Goal: Navigation & Orientation: Find specific page/section

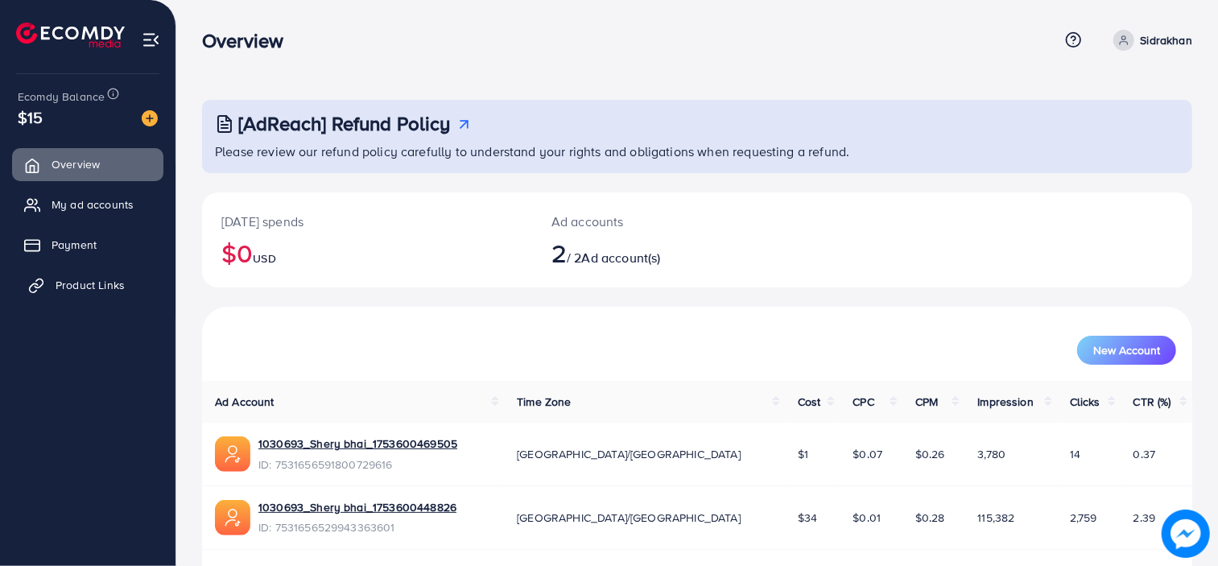
click at [116, 286] on span "Product Links" at bounding box center [90, 285] width 69 height 16
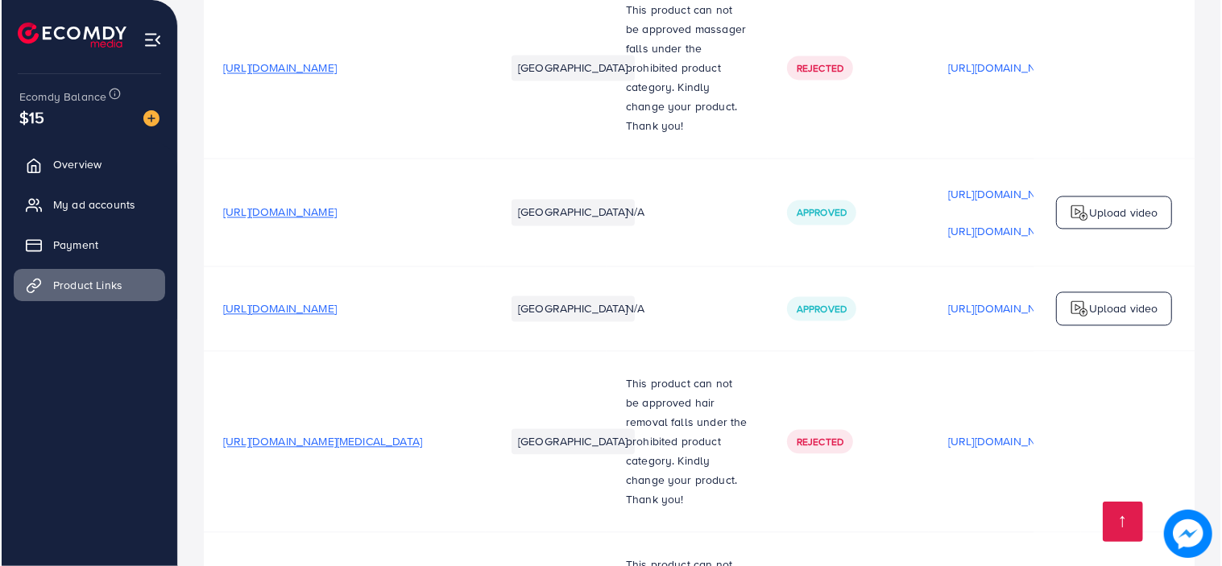
scroll to position [0, 366]
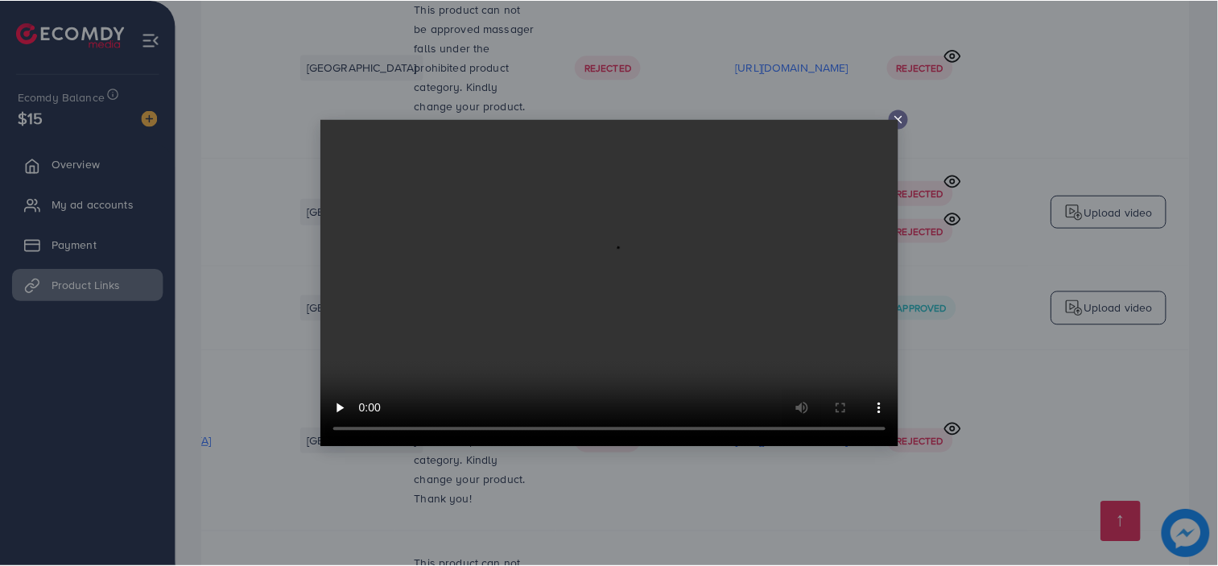
scroll to position [0, 365]
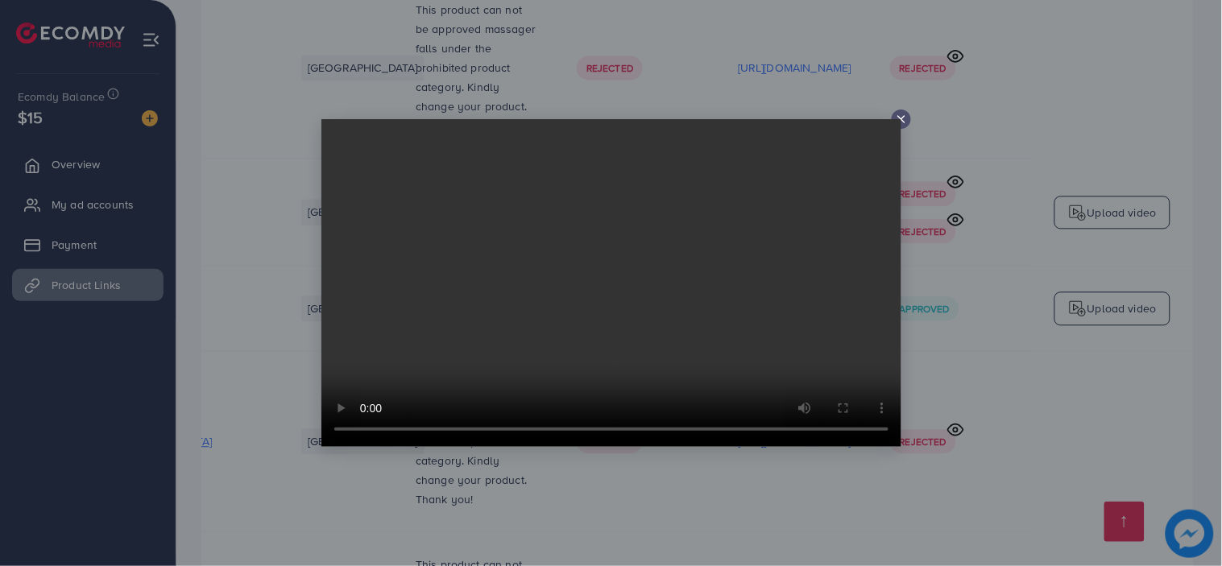
click at [900, 117] on icon at bounding box center [901, 119] width 13 height 13
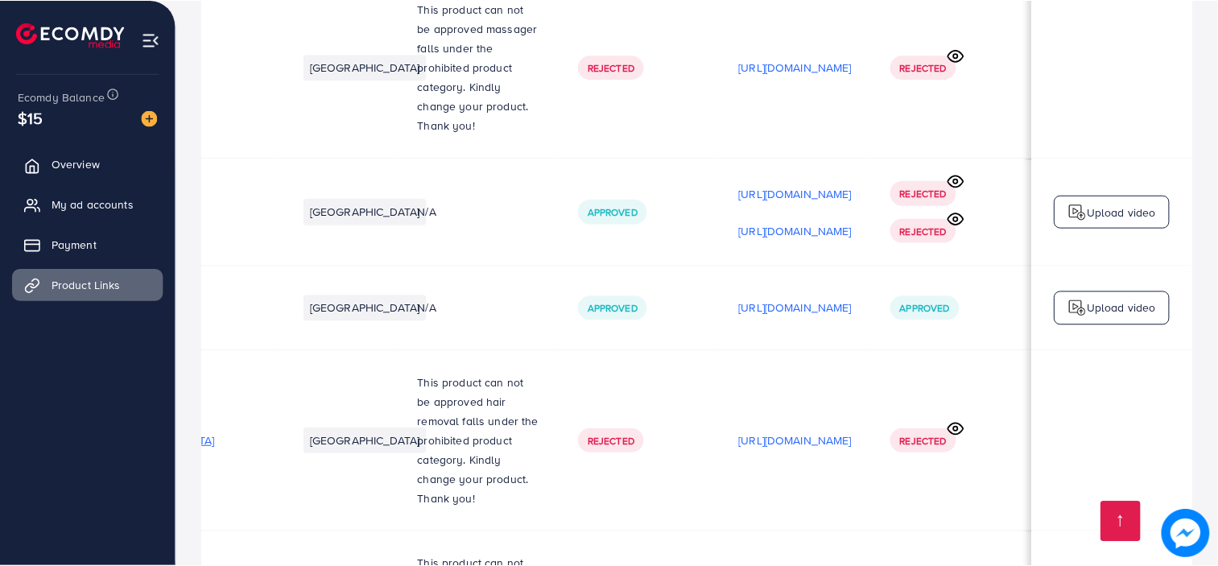
scroll to position [0, 362]
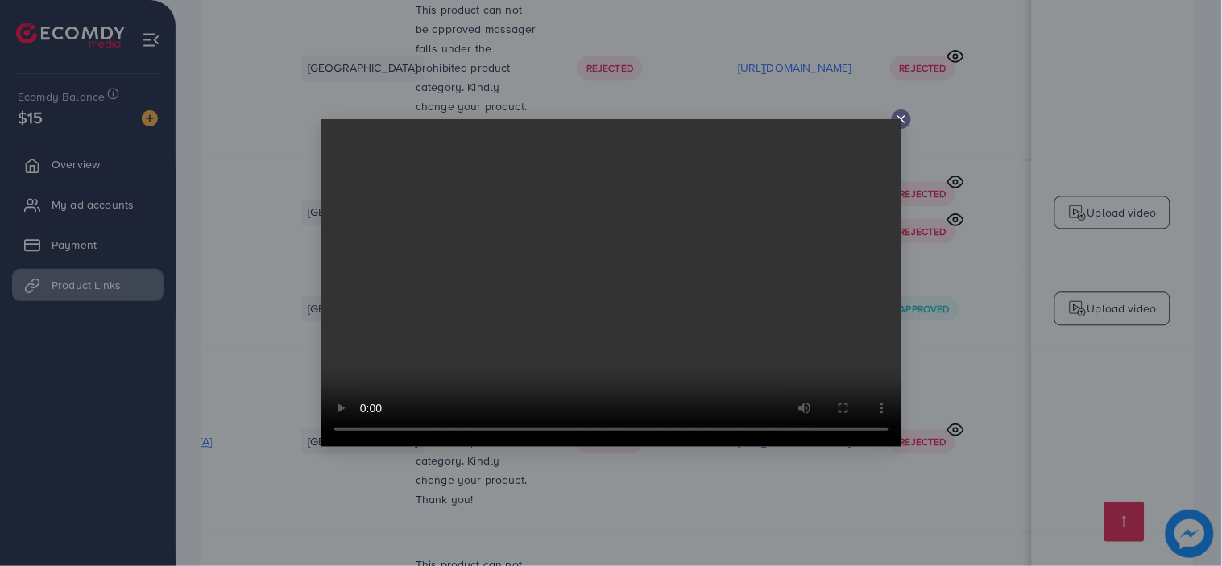
click at [899, 116] on icon at bounding box center [901, 119] width 13 height 13
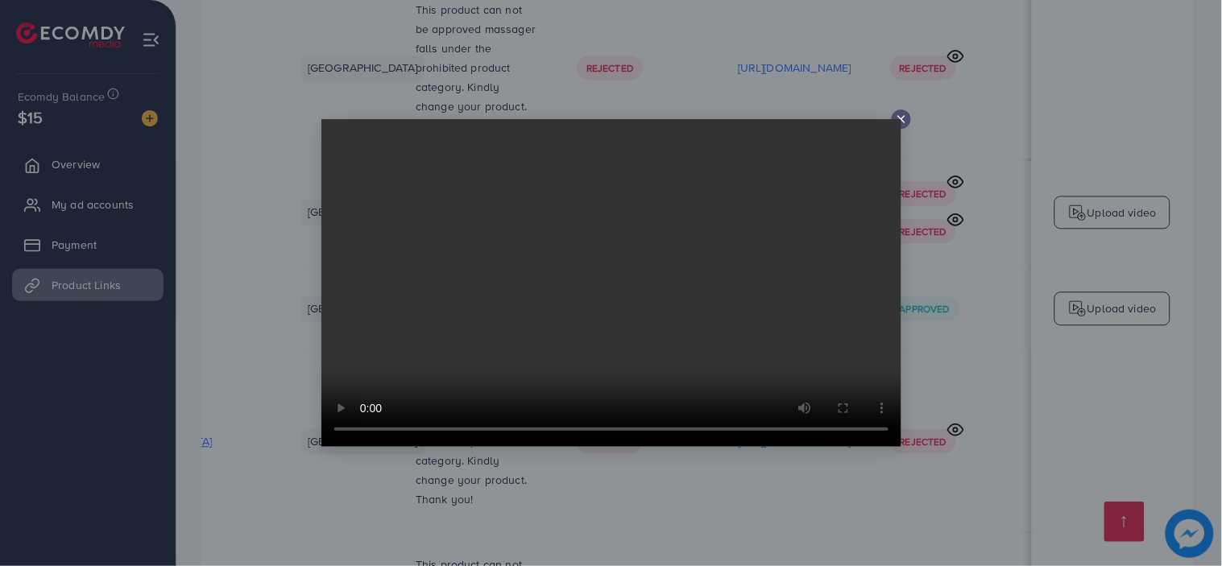
click at [899, 119] on video at bounding box center [611, 283] width 580 height 328
click at [899, 114] on icon at bounding box center [901, 119] width 13 height 13
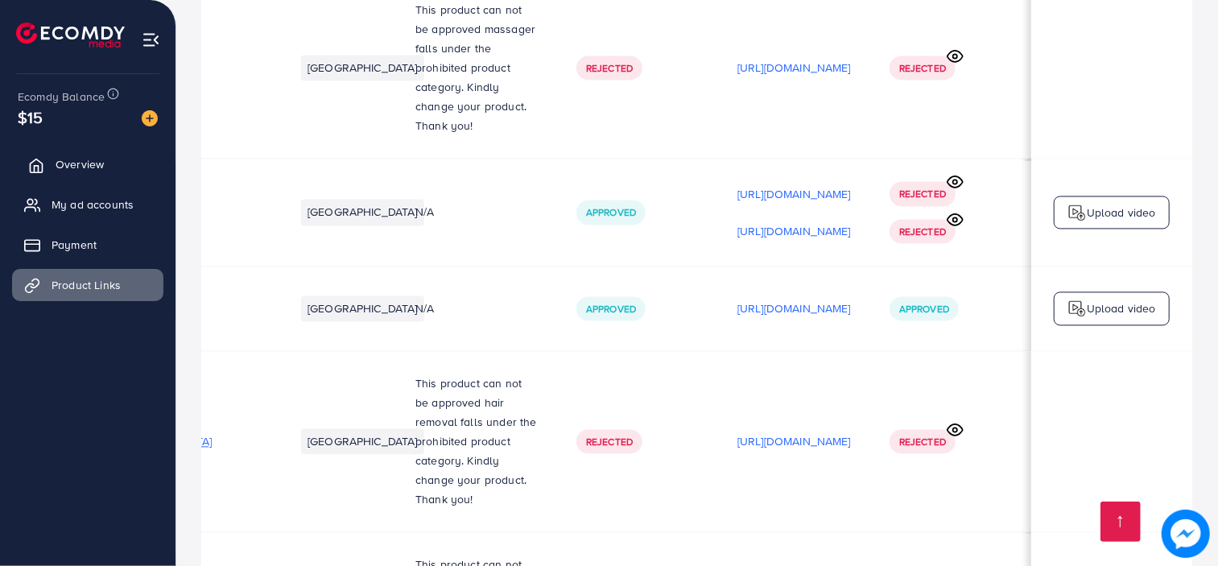
click at [69, 167] on span "Overview" at bounding box center [80, 164] width 48 height 16
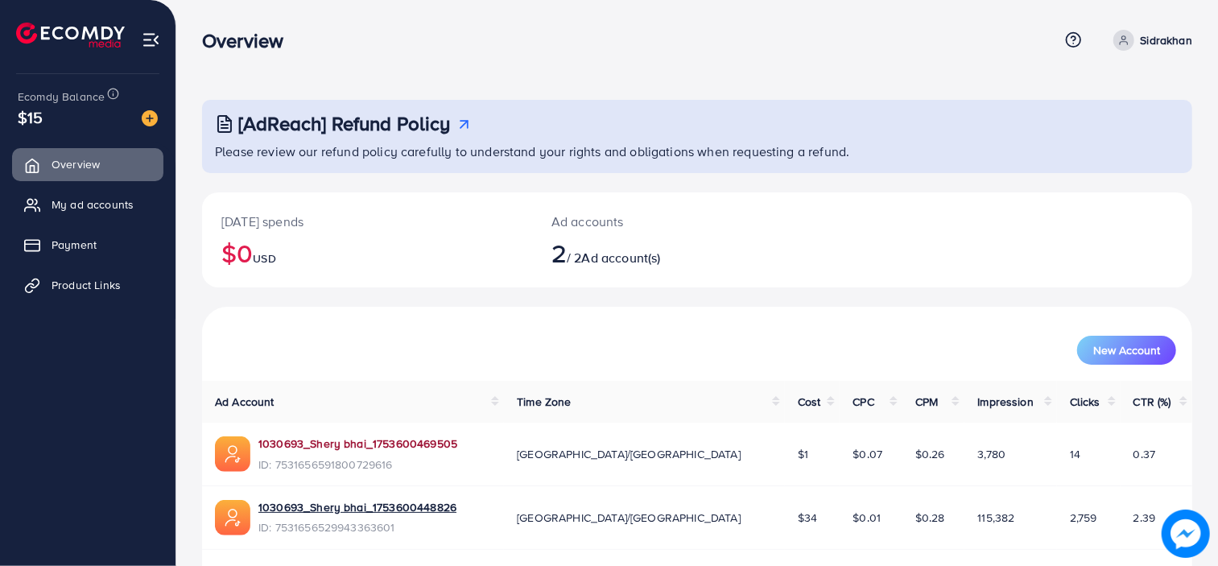
click at [333, 448] on link "1030693_Shery bhai_1753600469505" at bounding box center [357, 444] width 199 height 16
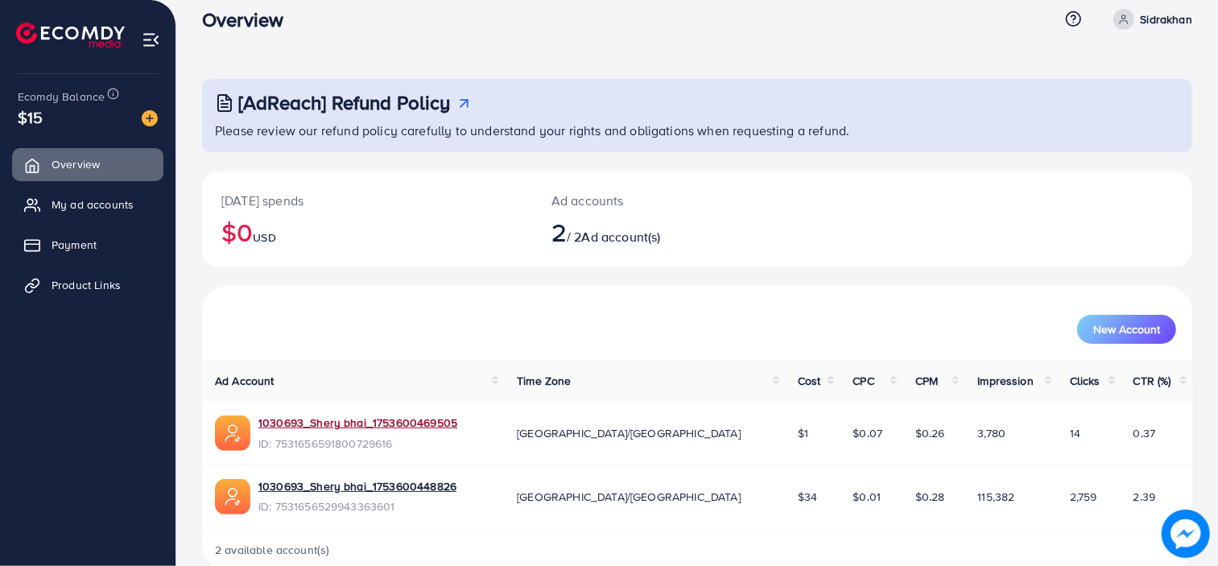
scroll to position [51, 0]
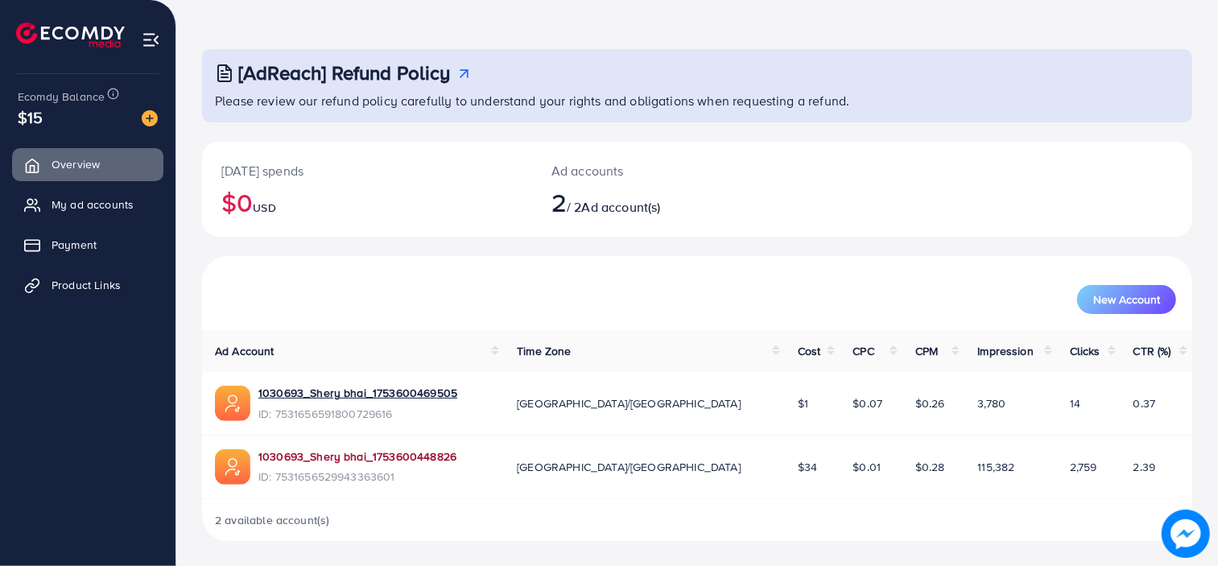
click at [363, 461] on link "1030693_Shery bhai_1753600448826" at bounding box center [357, 457] width 198 height 16
